Goal: Task Accomplishment & Management: Complete application form

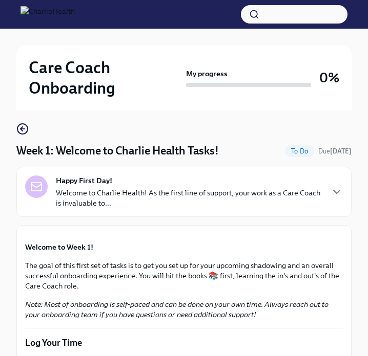
click at [269, 182] on div "Happy First Day! Welcome to Charlie Health! As the first line of support, your …" at bounding box center [189, 192] width 266 height 33
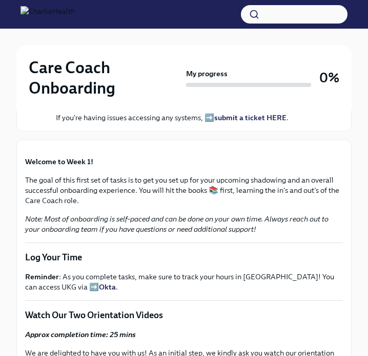
scroll to position [356, 0]
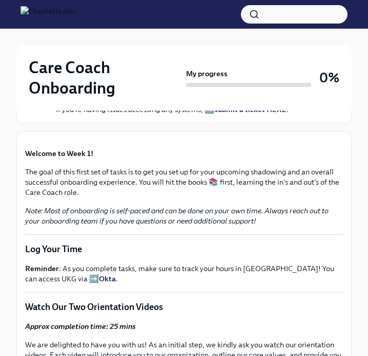
click at [240, 114] on strong "submit a ticket HERE" at bounding box center [250, 109] width 72 height 9
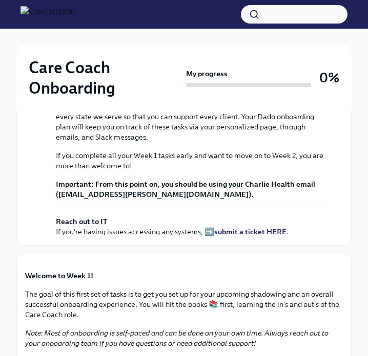
scroll to position [0, 0]
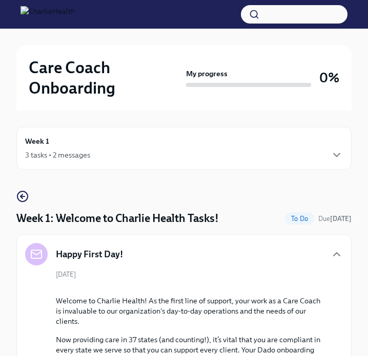
click at [82, 153] on div "3 tasks • 2 messages" at bounding box center [57, 155] width 65 height 10
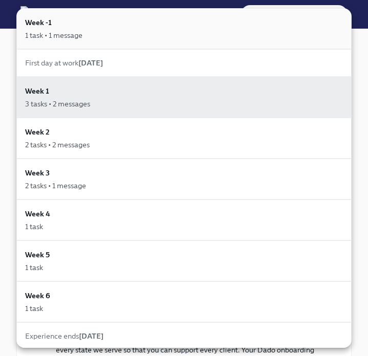
click at [78, 28] on div "Week -1 1 task • 1 message" at bounding box center [184, 29] width 318 height 24
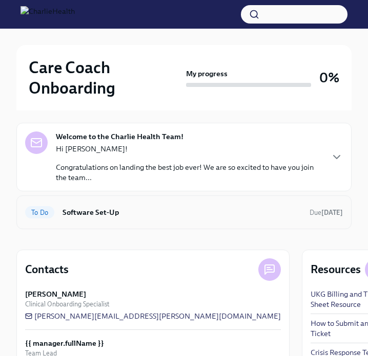
click at [124, 207] on h6 "Software Set-Up" at bounding box center [181, 212] width 239 height 11
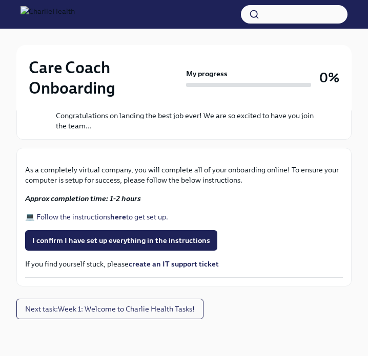
scroll to position [374, 0]
click at [113, 220] on strong "here" at bounding box center [118, 217] width 16 height 9
click at [86, 309] on span "Next task : Week 1: Welcome to Charlie Health Tasks!" at bounding box center [110, 309] width 170 height 10
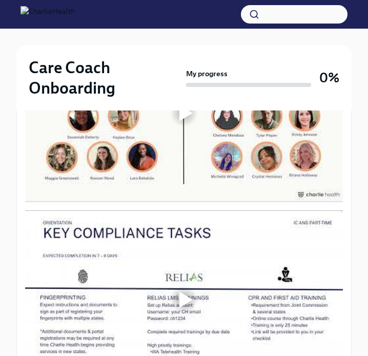
scroll to position [509, 0]
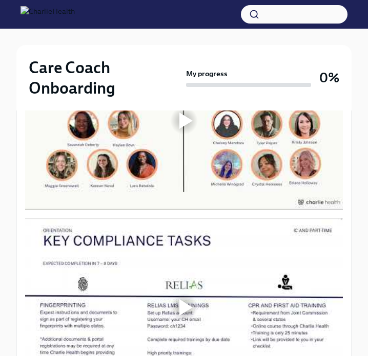
click at [196, 137] on div at bounding box center [183, 120] width 33 height 33
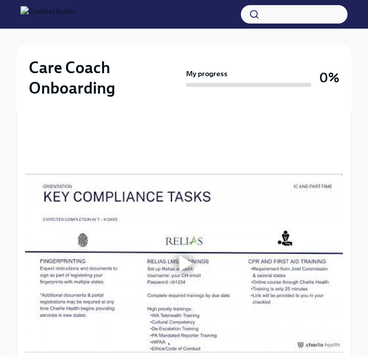
scroll to position [565, 0]
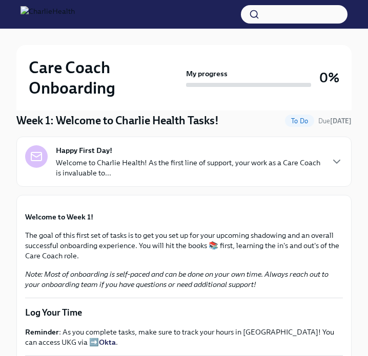
click at [116, 178] on div "Happy First Day! Welcome to Charlie Health! As the first line of support, your …" at bounding box center [183, 162] width 335 height 50
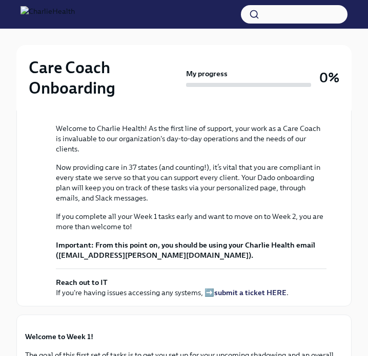
scroll to position [0, 0]
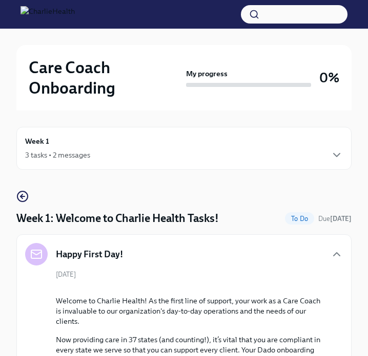
click at [70, 152] on div "3 tasks • 2 messages" at bounding box center [57, 155] width 65 height 10
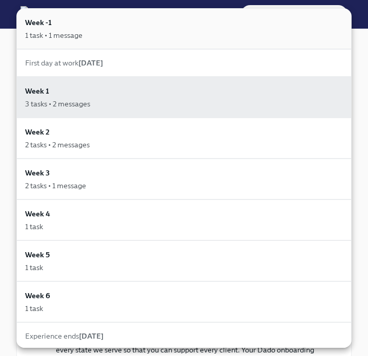
click at [82, 35] on div "1 task • 1 message" at bounding box center [53, 35] width 57 height 10
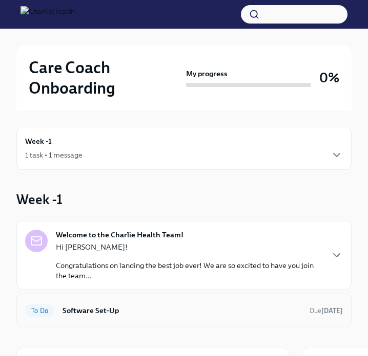
click at [93, 306] on h6 "Software Set-Up" at bounding box center [181, 310] width 239 height 11
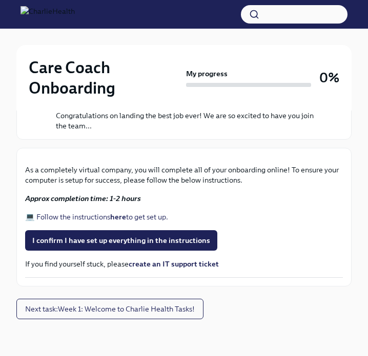
scroll to position [336, 0]
click at [96, 246] on span "I confirm I have set up everything in the instructions" at bounding box center [121, 241] width 178 height 10
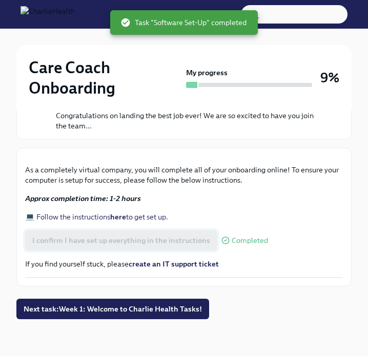
scroll to position [375, 0]
click at [95, 315] on button "Next task : Week 1: Welcome to Charlie Health Tasks!" at bounding box center [112, 309] width 193 height 20
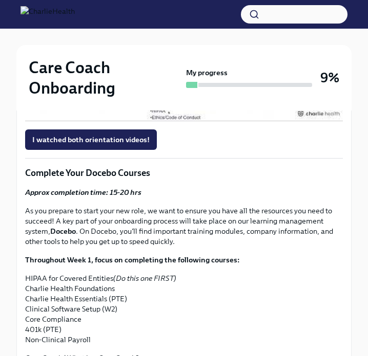
scroll to position [797, 0]
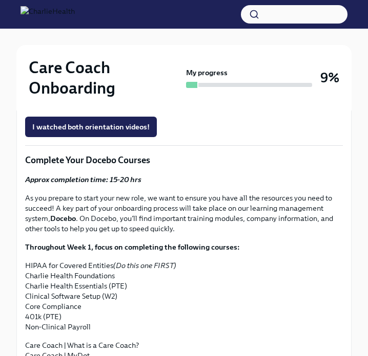
click at [193, 36] on div at bounding box center [183, 19] width 33 height 33
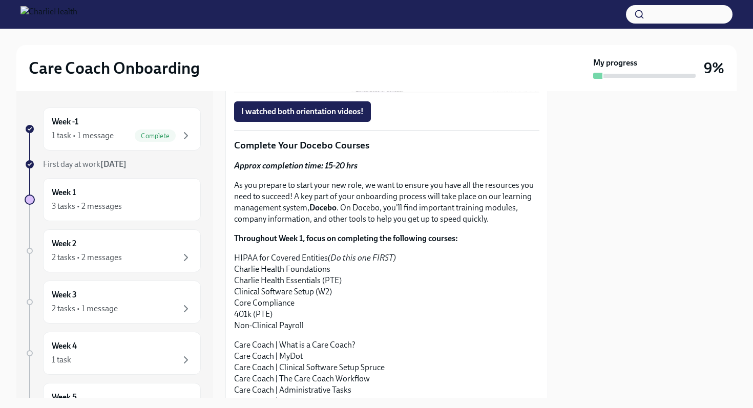
scroll to position [765, 0]
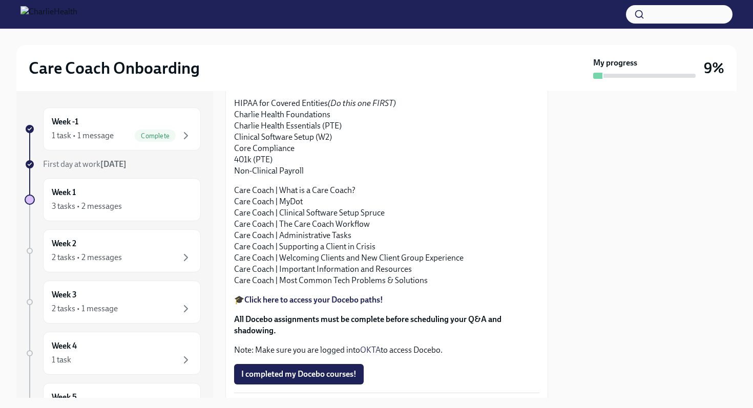
scroll to position [872, 0]
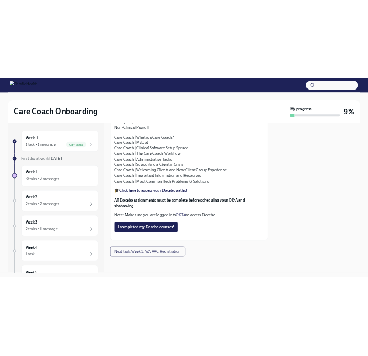
scroll to position [1131, 0]
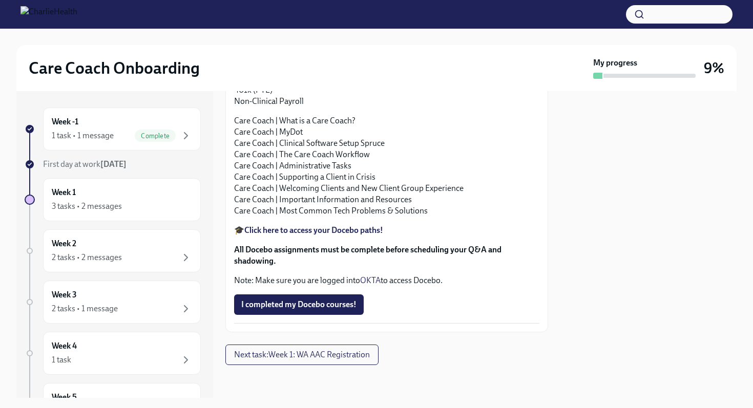
click at [303, 230] on strong "Click here to access your Docebo paths!" at bounding box center [313, 230] width 139 height 10
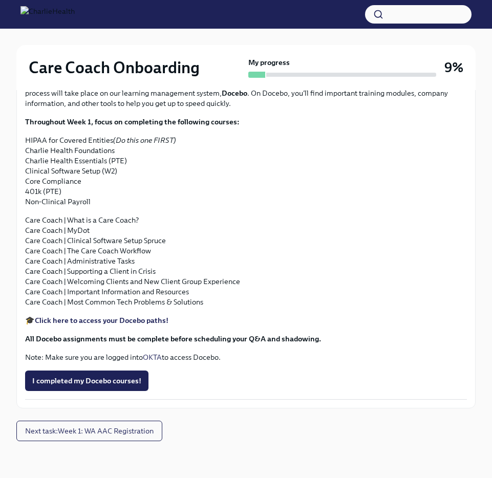
scroll to position [1087, 0]
click at [87, 356] on span "Next task : Week 1: WA AAC Registration" at bounding box center [89, 431] width 129 height 10
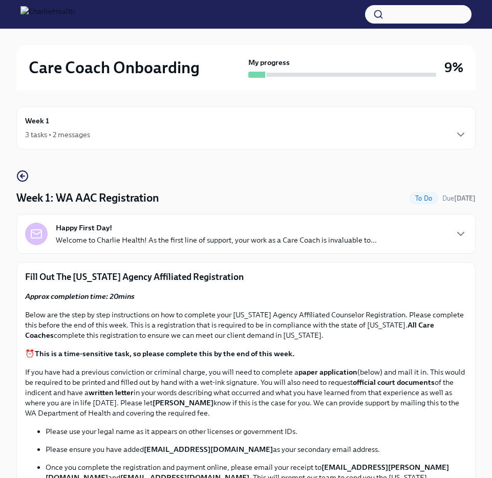
click at [87, 230] on strong "Happy First Day!" at bounding box center [84, 228] width 56 height 10
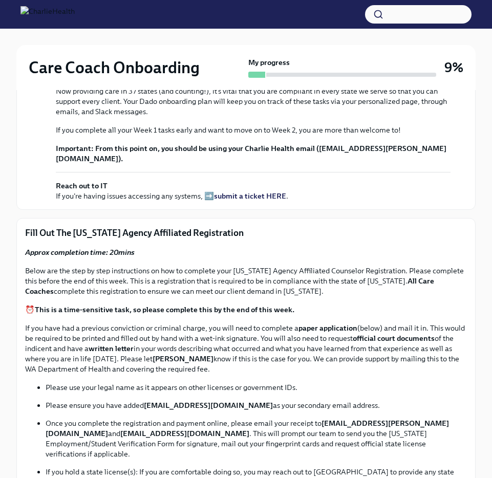
scroll to position [22, 0]
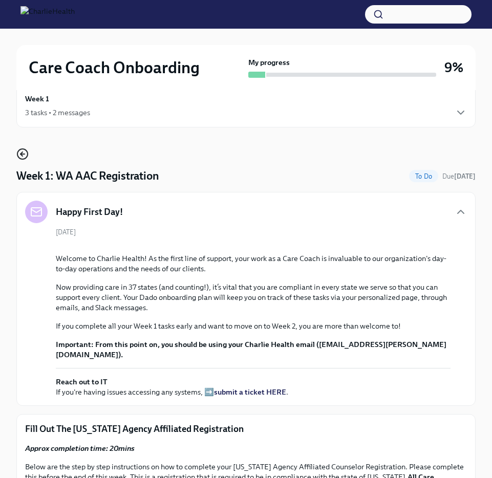
click at [22, 153] on icon "button" at bounding box center [22, 154] width 12 height 12
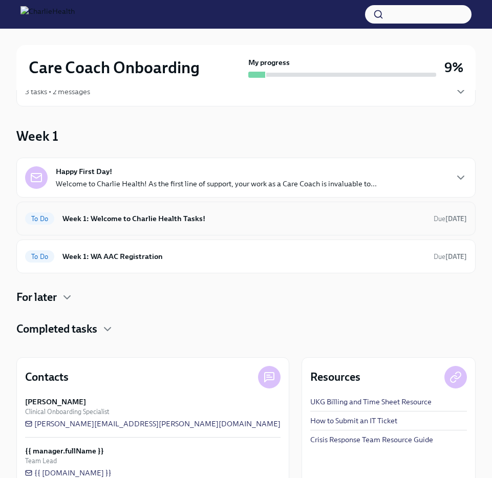
scroll to position [68, 0]
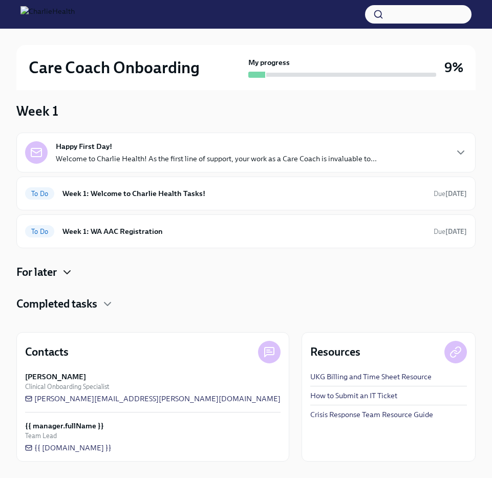
click at [62, 273] on icon "button" at bounding box center [67, 272] width 12 height 12
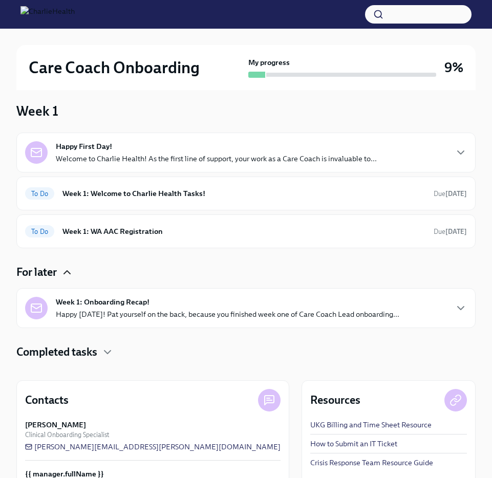
click at [80, 306] on strong "Week 1: Onboarding Recap!" at bounding box center [103, 302] width 94 height 10
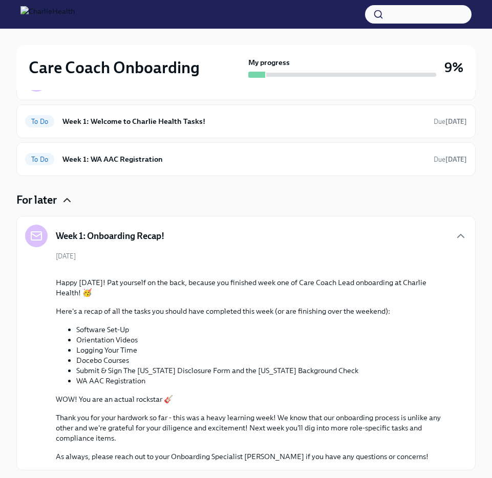
scroll to position [86, 0]
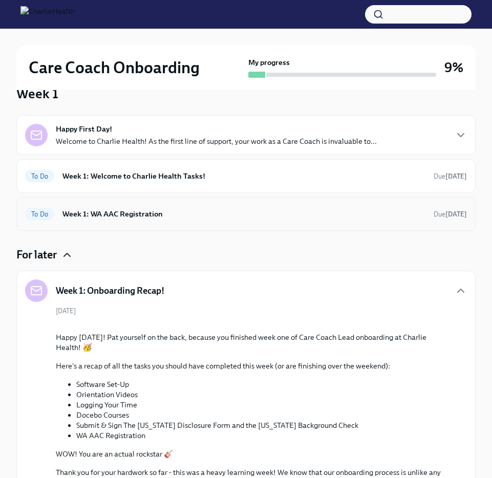
click at [92, 216] on h6 "Week 1: WA AAC Registration" at bounding box center [243, 213] width 363 height 11
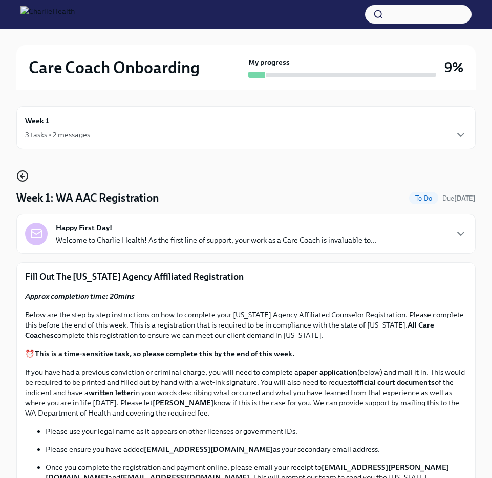
click at [25, 177] on icon "button" at bounding box center [22, 176] width 12 height 12
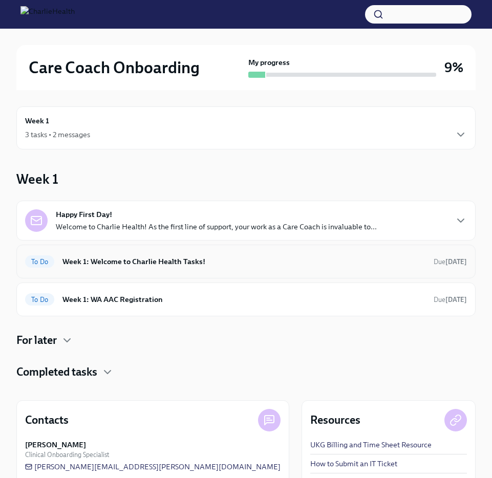
click at [95, 263] on h6 "Week 1: Welcome to Charlie Health Tasks!" at bounding box center [243, 261] width 363 height 11
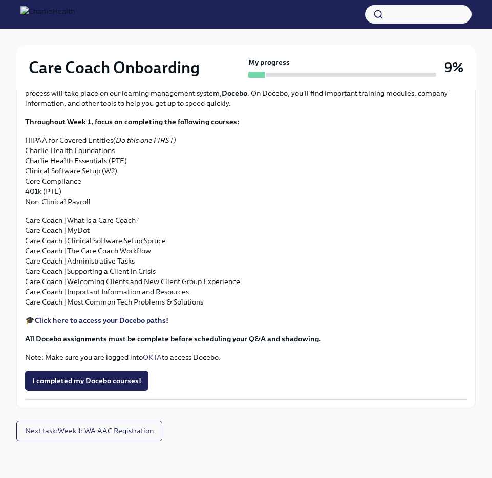
scroll to position [1218, 0]
click at [72, 356] on span "Next task : Week 1: WA AAC Registration" at bounding box center [89, 431] width 129 height 10
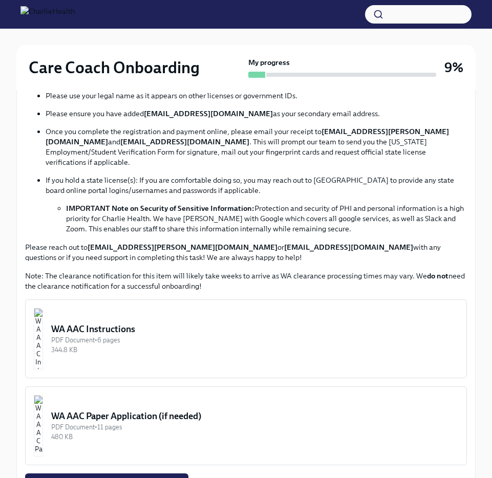
scroll to position [343, 0]
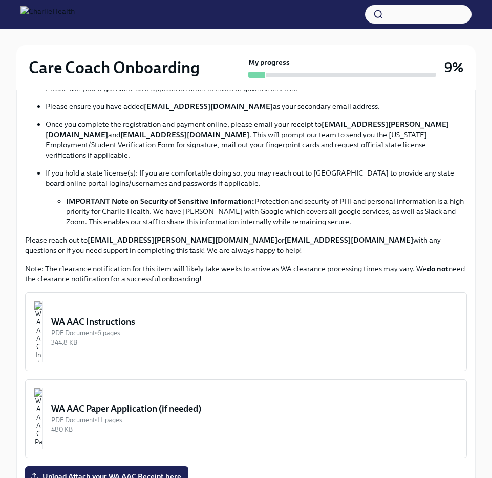
click at [147, 316] on div "WA AAC Instructions" at bounding box center [254, 322] width 407 height 12
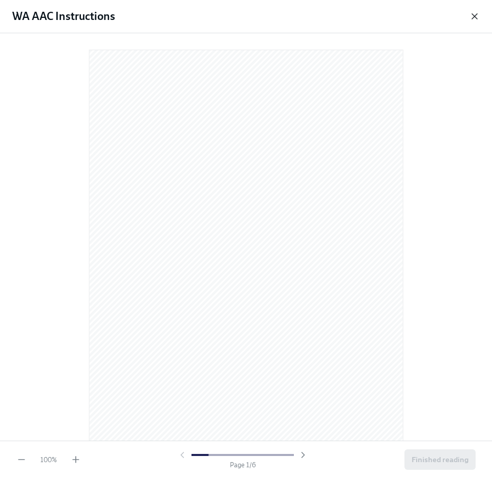
click at [402, 16] on icon "button" at bounding box center [474, 16] width 5 height 5
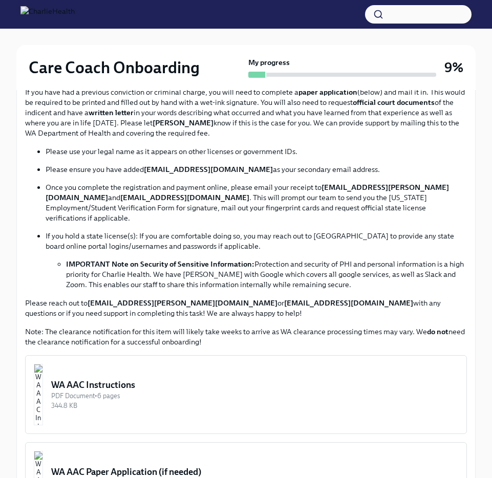
scroll to position [287, 0]
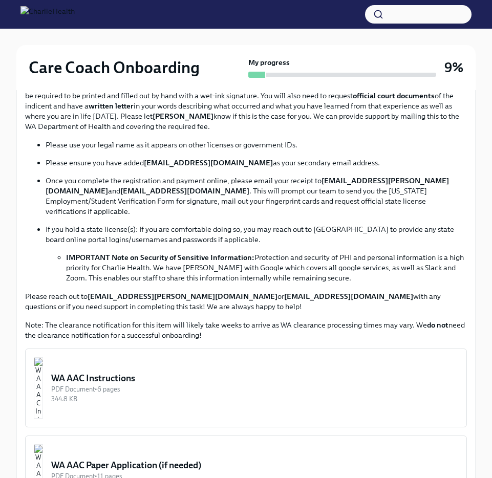
click at [100, 356] on div "WA AAC Instructions" at bounding box center [254, 378] width 407 height 12
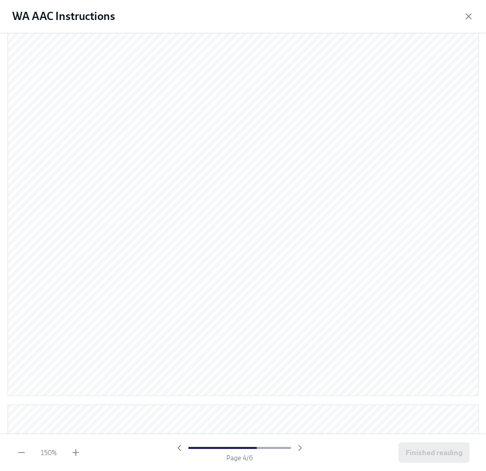
scroll to position [3205, 0]
click at [402, 356] on span "Finished reading" at bounding box center [434, 452] width 57 height 10
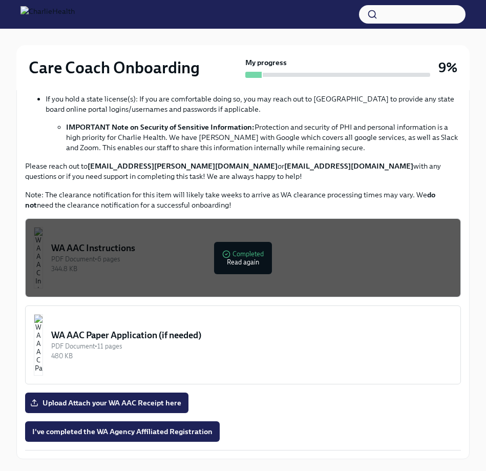
scroll to position [419, 0]
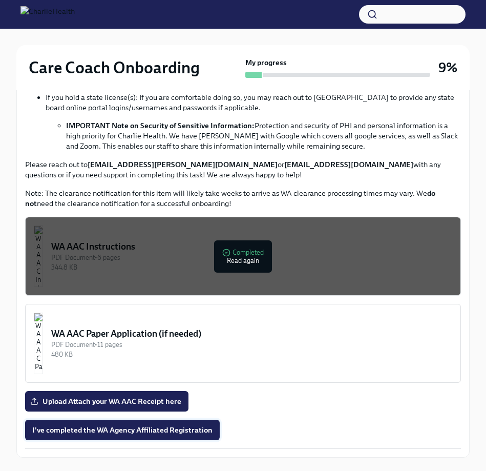
click at [141, 356] on span "I've completed the WA Agency Affiliated Registration" at bounding box center [122, 430] width 180 height 10
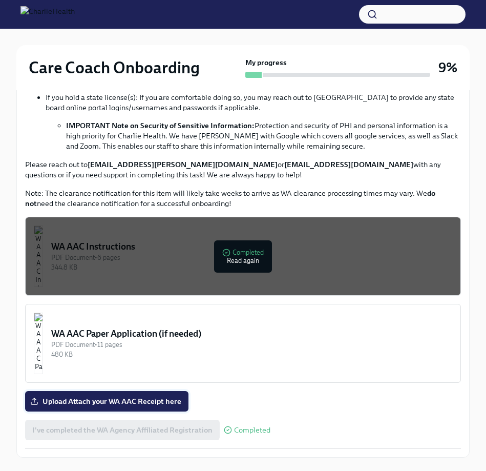
click at [143, 356] on span "Upload Attach your WA AAC Receipt here" at bounding box center [106, 401] width 149 height 10
click at [0, 0] on input "Upload Attach your WA AAC Receipt here" at bounding box center [0, 0] width 0 height 0
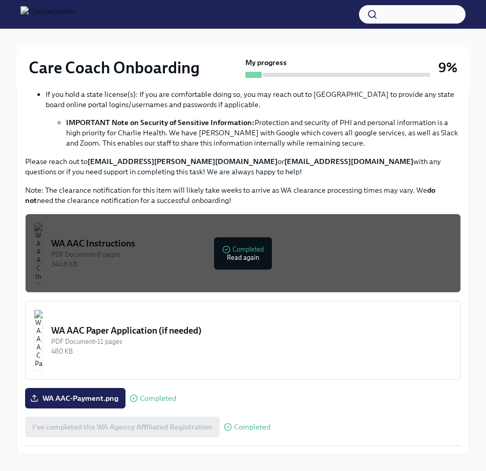
scroll to position [432, 0]
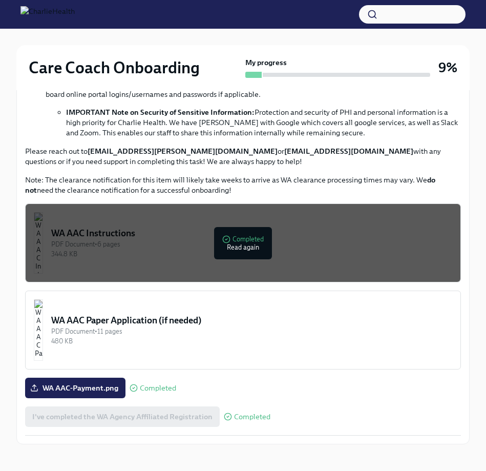
click at [309, 315] on div "WA AAC Paper Application (if needed)" at bounding box center [251, 320] width 401 height 12
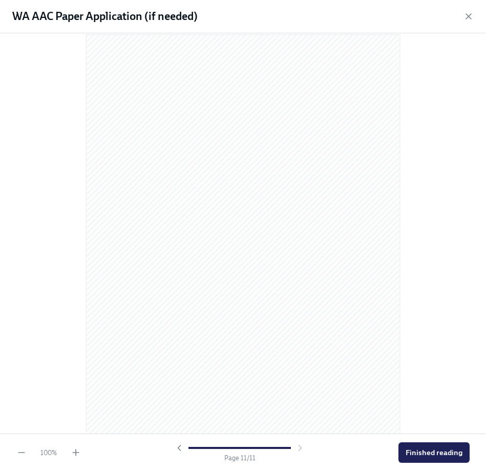
scroll to position [4171, 0]
click at [402, 356] on div "100 % Page 11 / 11 Finished reading" at bounding box center [243, 451] width 486 height 37
click at [402, 356] on button "Finished reading" at bounding box center [433, 452] width 71 height 20
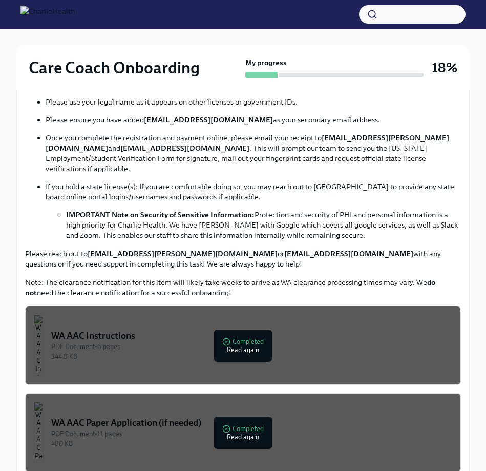
scroll to position [0, 0]
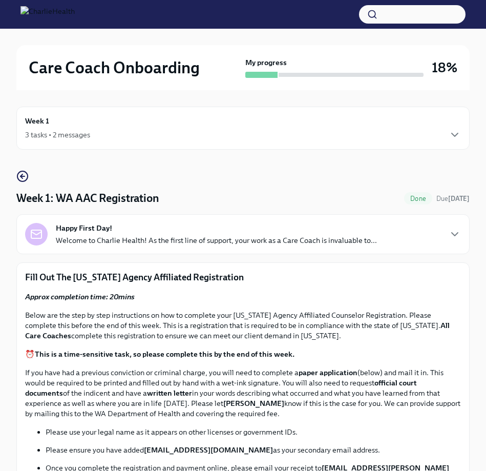
click at [402, 247] on div "Happy First Day! Welcome to Charlie Health! As the first line of support, your …" at bounding box center [242, 234] width 453 height 40
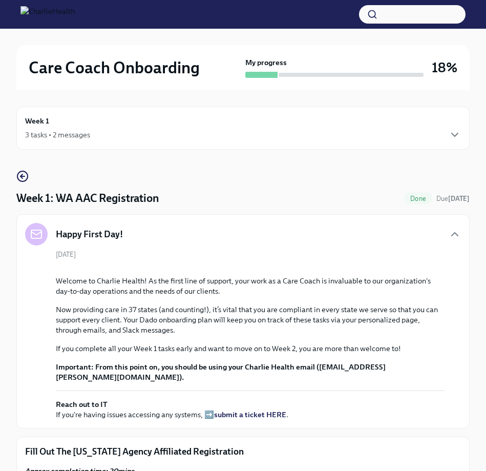
click at [23, 173] on icon "button" at bounding box center [22, 176] width 12 height 12
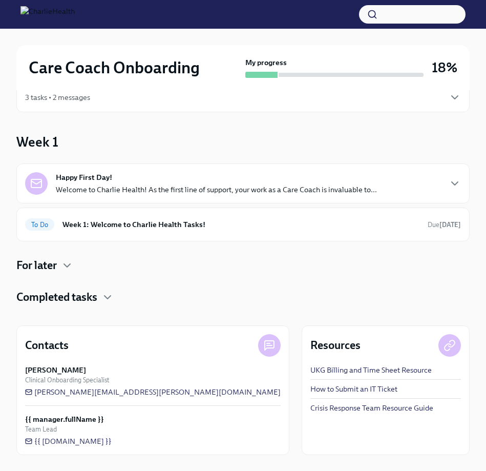
scroll to position [38, 0]
click at [310, 356] on link "UKG Billing and Time Sheet Resource" at bounding box center [370, 369] width 121 height 10
click at [72, 264] on icon "button" at bounding box center [67, 265] width 12 height 12
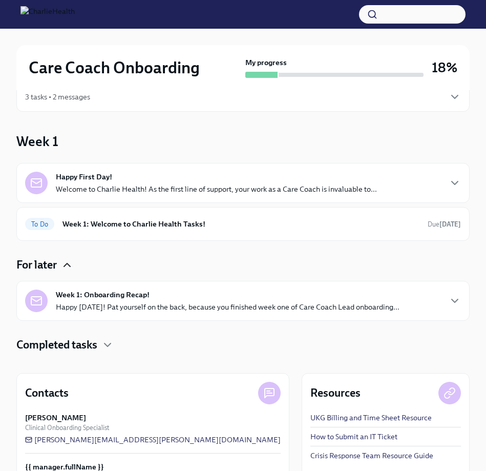
click at [72, 265] on icon "button" at bounding box center [67, 265] width 12 height 12
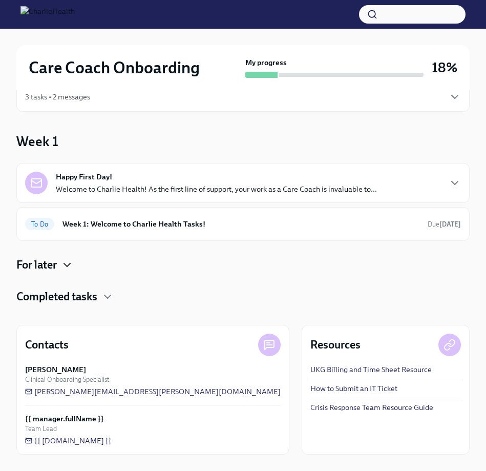
click at [121, 175] on div "Happy First Day! Welcome to Charlie Health! As the first line of support, your …" at bounding box center [216, 183] width 321 height 23
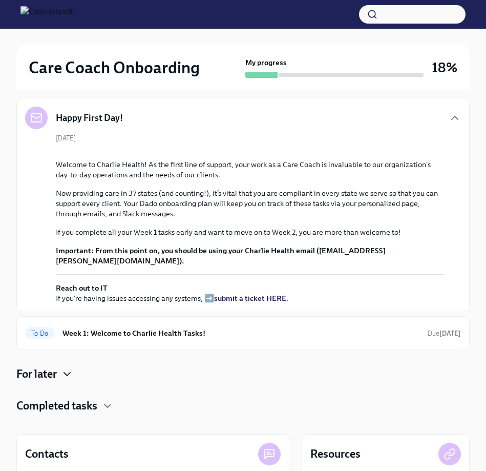
scroll to position [396, 0]
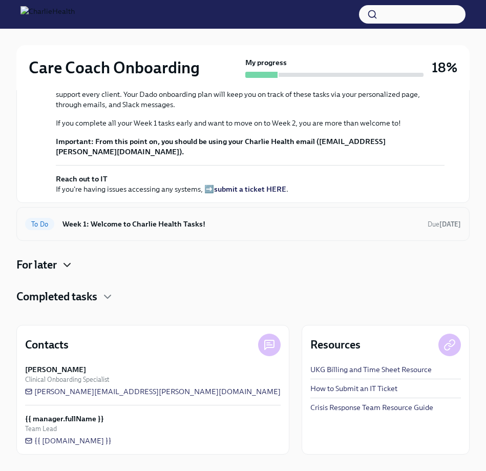
click at [111, 223] on h6 "Week 1: Welcome to Charlie Health Tasks!" at bounding box center [240, 223] width 357 height 11
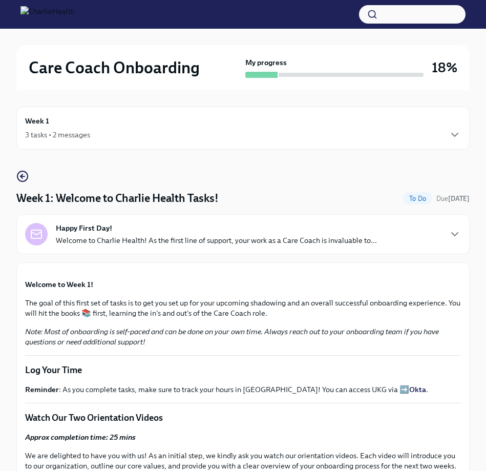
click at [33, 12] on img at bounding box center [47, 14] width 54 height 16
click at [54, 60] on h2 "Care Coach Onboarding" at bounding box center [114, 67] width 171 height 20
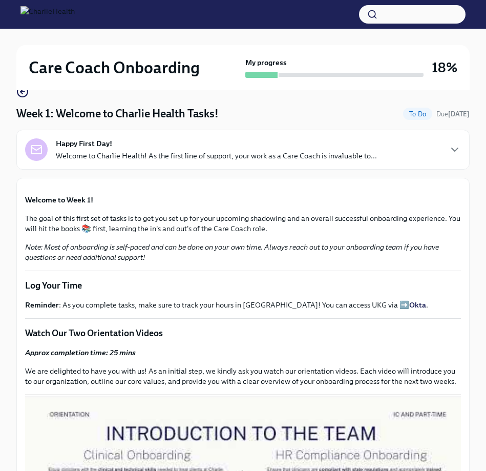
click at [25, 95] on icon "button" at bounding box center [22, 92] width 12 height 12
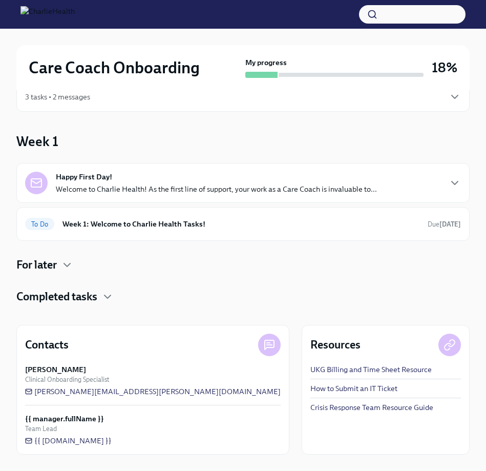
scroll to position [38, 0]
click at [88, 186] on p "Welcome to Charlie Health! As the first line of support, your work as a Care Co…" at bounding box center [216, 189] width 321 height 10
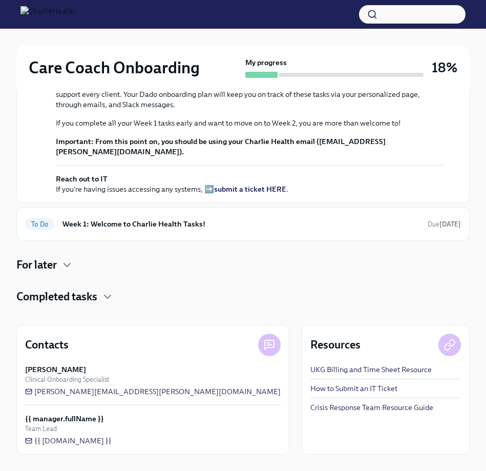
scroll to position [30, 0]
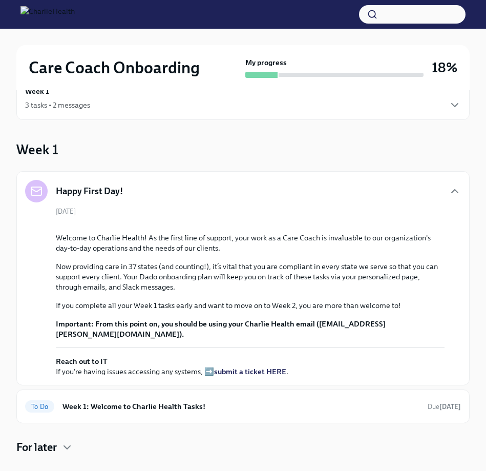
click at [43, 108] on div "3 tasks • 2 messages" at bounding box center [57, 105] width 65 height 10
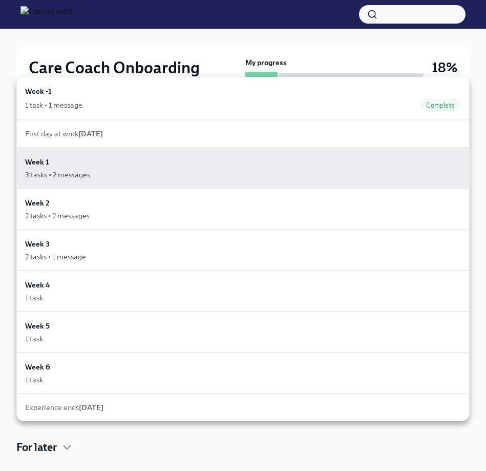
click at [49, 144] on div "First day at work Aug 18th" at bounding box center [242, 134] width 453 height 28
click at [103, 138] on strong "Aug 18th" at bounding box center [90, 133] width 25 height 9
click at [77, 105] on div "1 task • 1 message" at bounding box center [53, 105] width 57 height 10
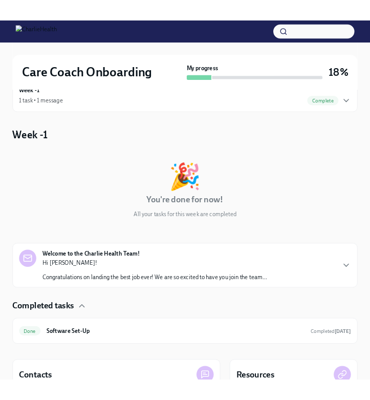
scroll to position [150, 0]
